Goal: Task Accomplishment & Management: Manage account settings

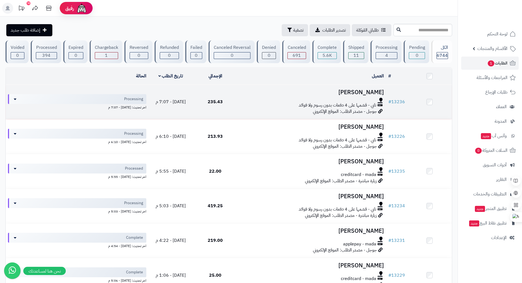
click at [335, 94] on h3 "عبدالله البركات" at bounding box center [312, 92] width 144 height 6
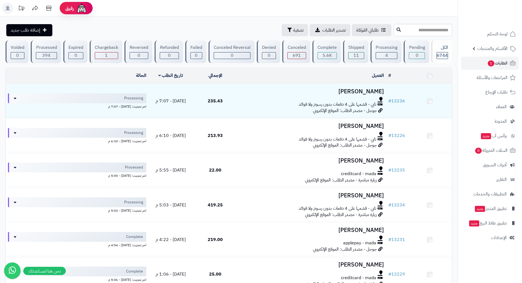
scroll to position [192, 0]
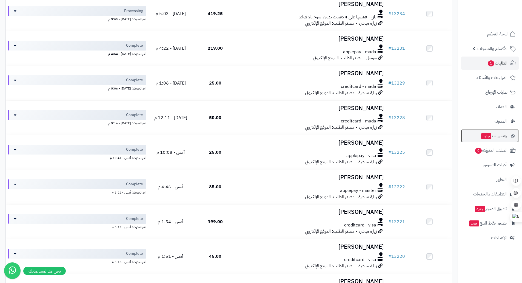
click at [496, 138] on span "وآتس آب جديد" at bounding box center [494, 136] width 26 height 8
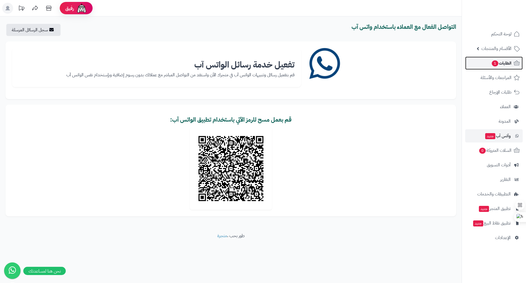
click at [505, 66] on span "الطلبات 1" at bounding box center [501, 63] width 20 height 8
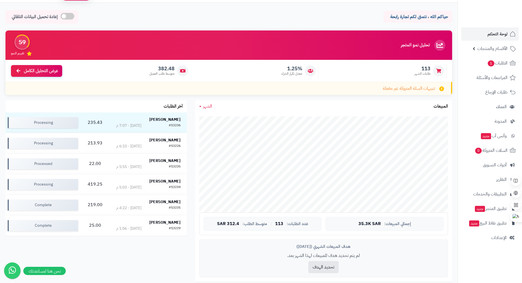
scroll to position [13, 0]
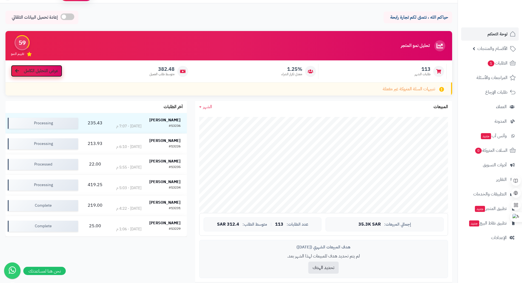
click at [36, 72] on span "عرض التحليل الكامل" at bounding box center [41, 71] width 34 height 6
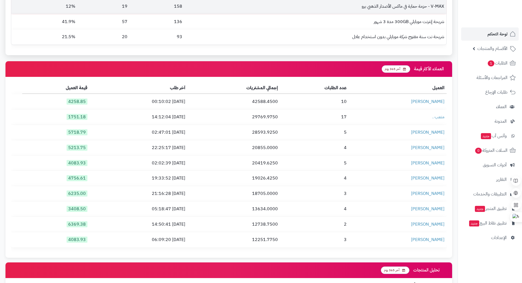
scroll to position [713, 0]
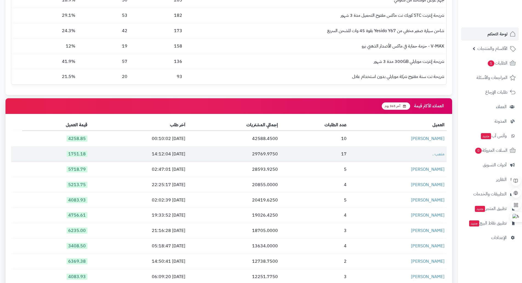
click at [299, 146] on td "17" at bounding box center [314, 153] width 69 height 15
click at [437, 150] on link "متعب ." at bounding box center [438, 153] width 12 height 7
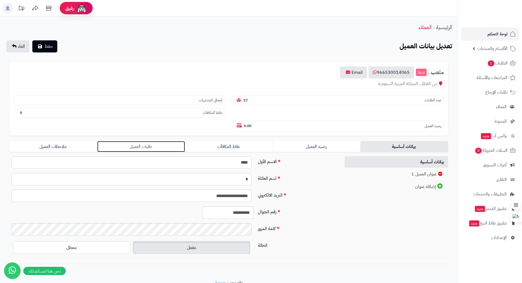
click at [141, 147] on link "طلبات العميل" at bounding box center [141, 146] width 88 height 11
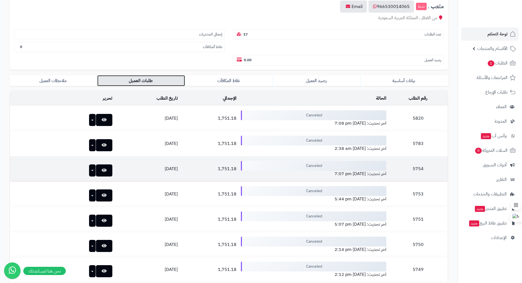
scroll to position [110, 0]
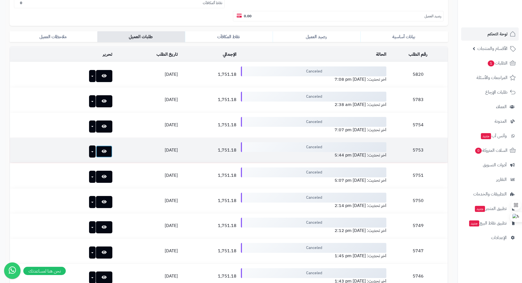
click at [102, 149] on icon at bounding box center [104, 151] width 5 height 4
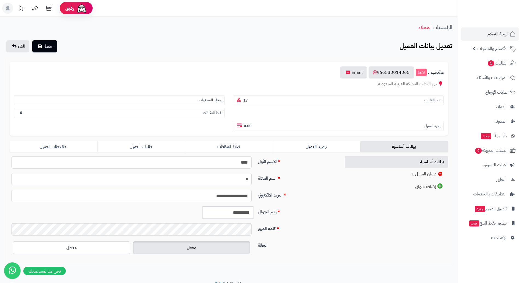
scroll to position [24, 0]
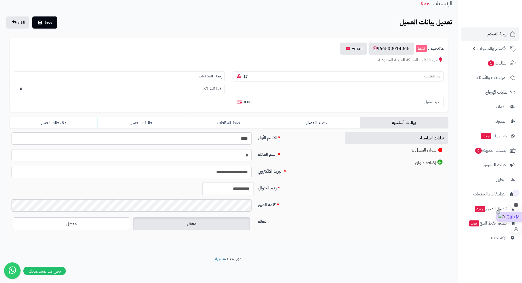
click at [517, 218] on div "Ctrl+M" at bounding box center [509, 217] width 26 height 10
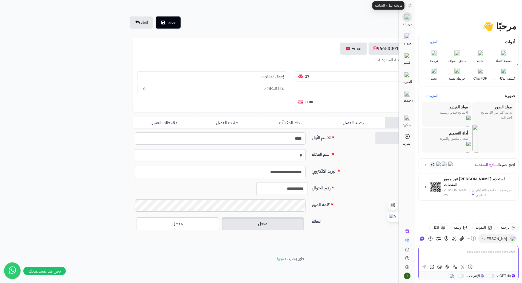
click at [411, 6] on icon at bounding box center [410, 5] width 3 height 3
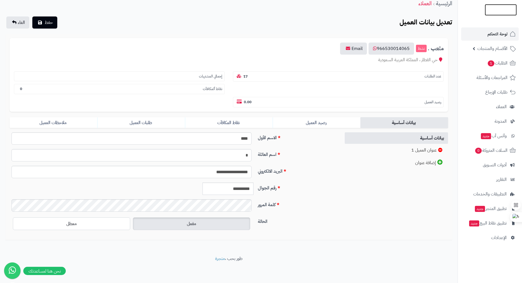
click at [500, 16] on img at bounding box center [501, 22] width 32 height 12
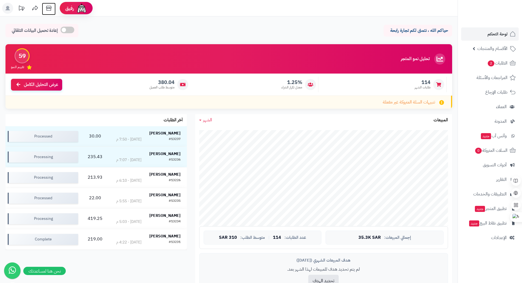
click at [48, 8] on icon at bounding box center [48, 8] width 5 height 5
